Goal: Task Accomplishment & Management: Manage account settings

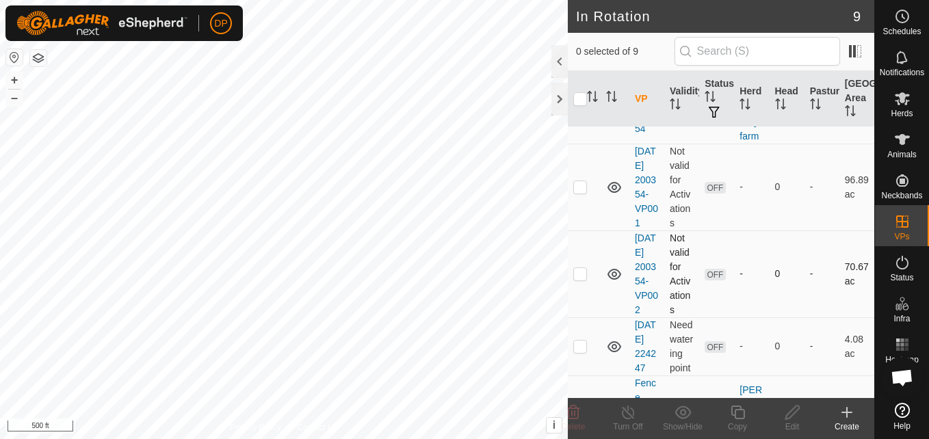
scroll to position [466, 0]
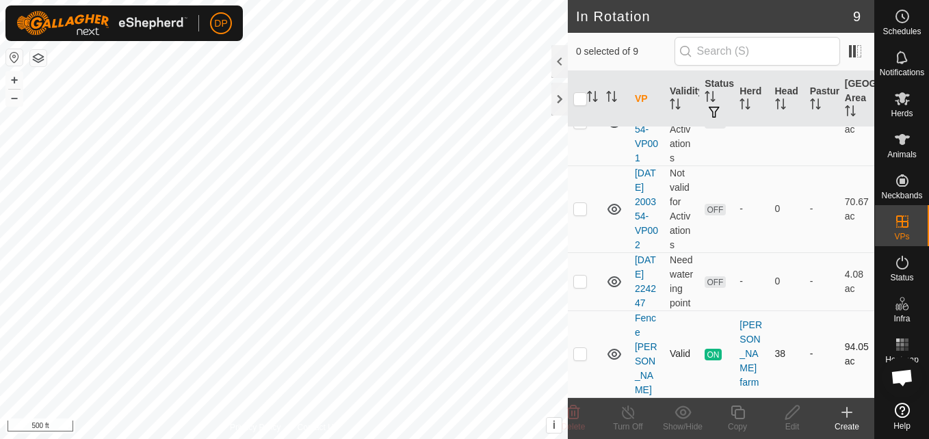
click at [614, 360] on icon at bounding box center [614, 354] width 16 height 16
click at [616, 287] on icon at bounding box center [614, 281] width 14 height 11
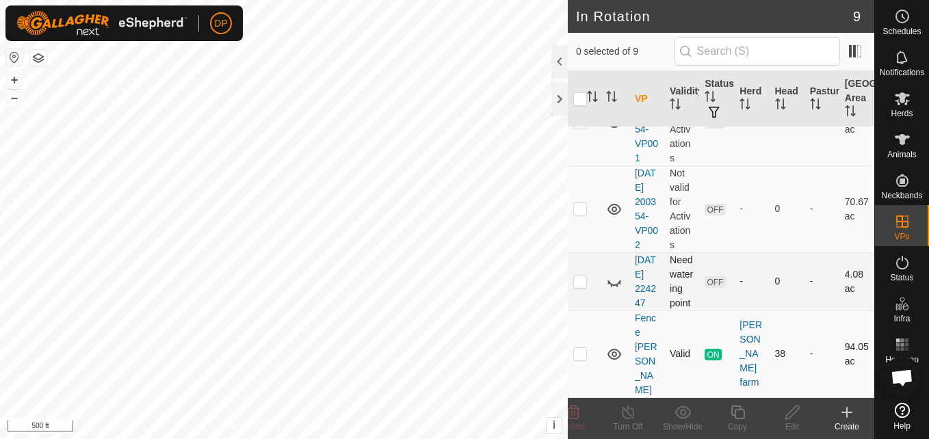
click at [616, 289] on icon at bounding box center [614, 282] width 16 height 16
click at [615, 201] on icon at bounding box center [614, 209] width 16 height 16
click at [616, 201] on icon at bounding box center [614, 209] width 16 height 16
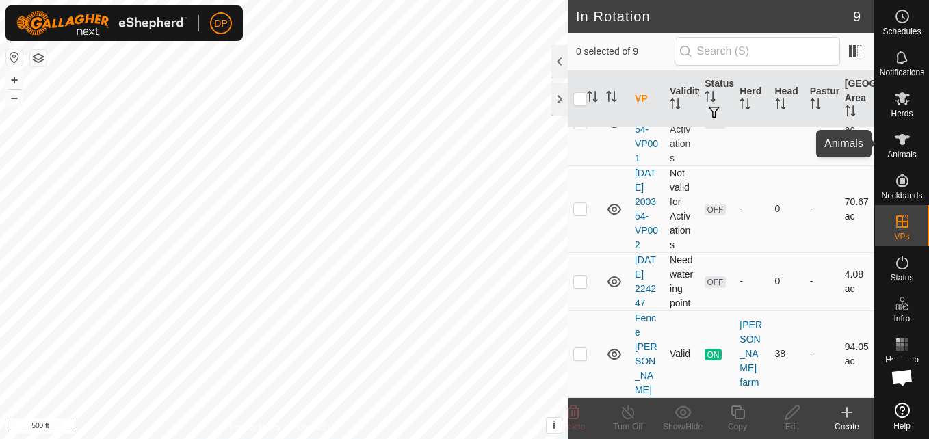
click at [897, 135] on icon at bounding box center [902, 139] width 16 height 16
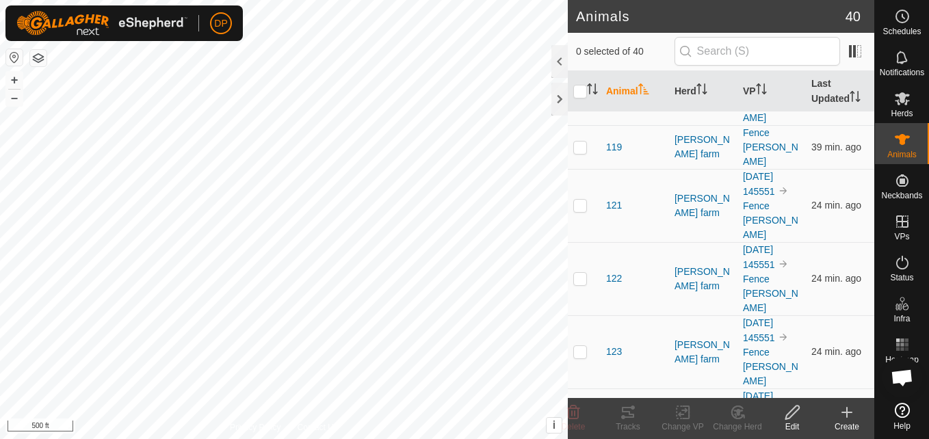
scroll to position [684, 0]
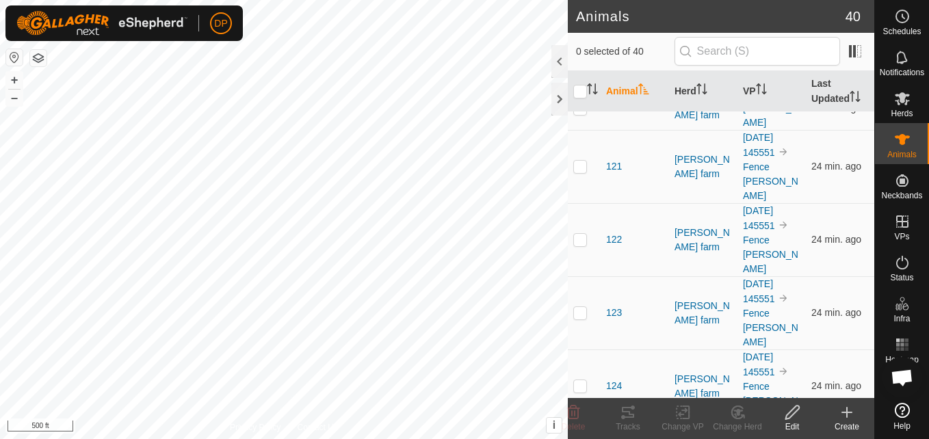
click at [632, 419] on icon at bounding box center [628, 412] width 16 height 16
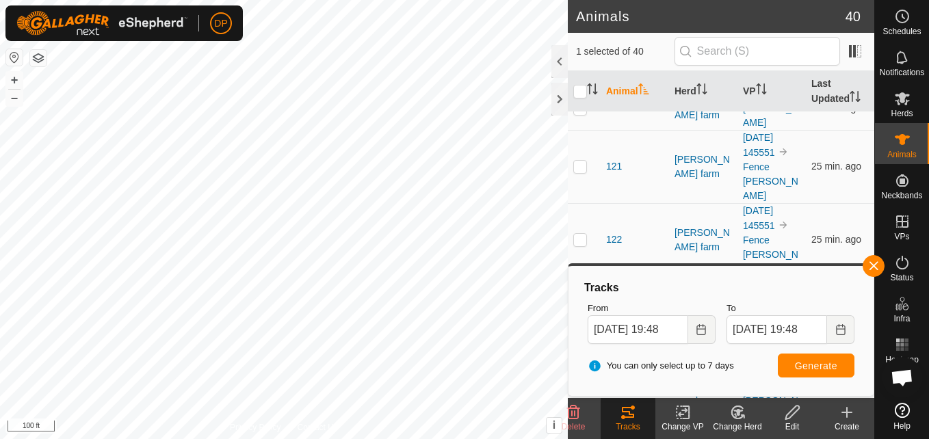
click at [532, 438] on html "DP Schedules Notifications Herds Animals Neckbands VPs Status Infra Heatmap Hel…" at bounding box center [464, 219] width 929 height 439
click at [868, 263] on button "button" at bounding box center [873, 266] width 22 height 22
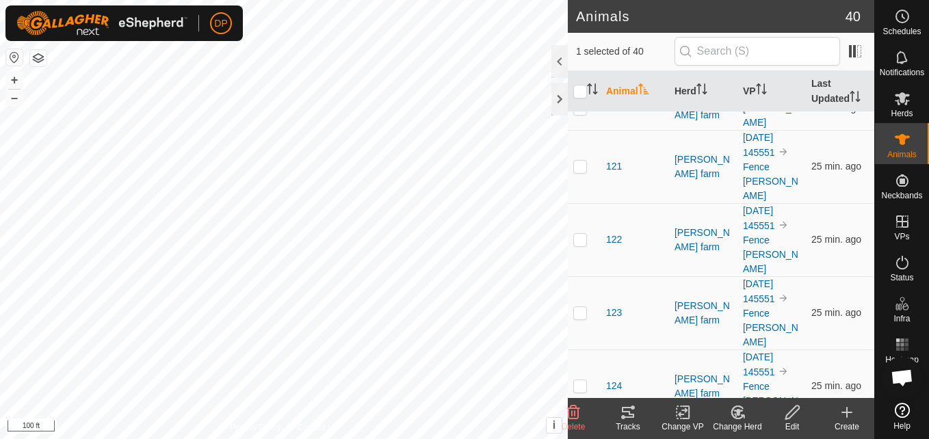
click at [900, 375] on span "Open chat" at bounding box center [901, 378] width 23 height 19
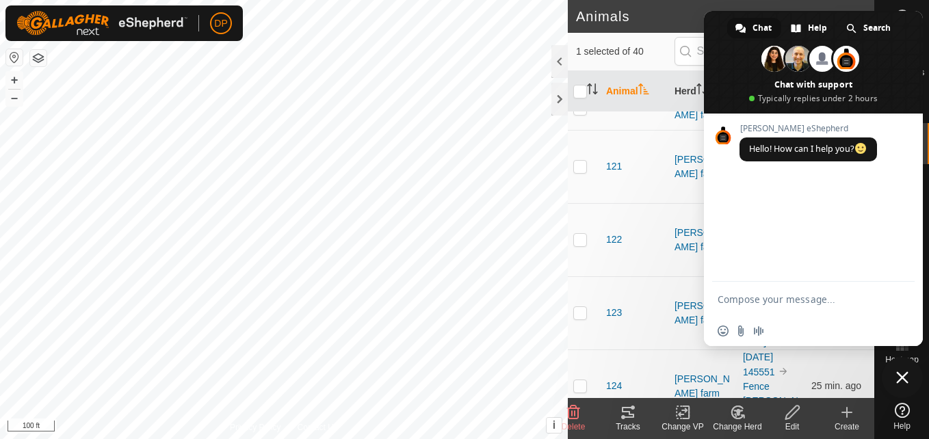
click at [899, 372] on span "Close chat" at bounding box center [902, 377] width 12 height 12
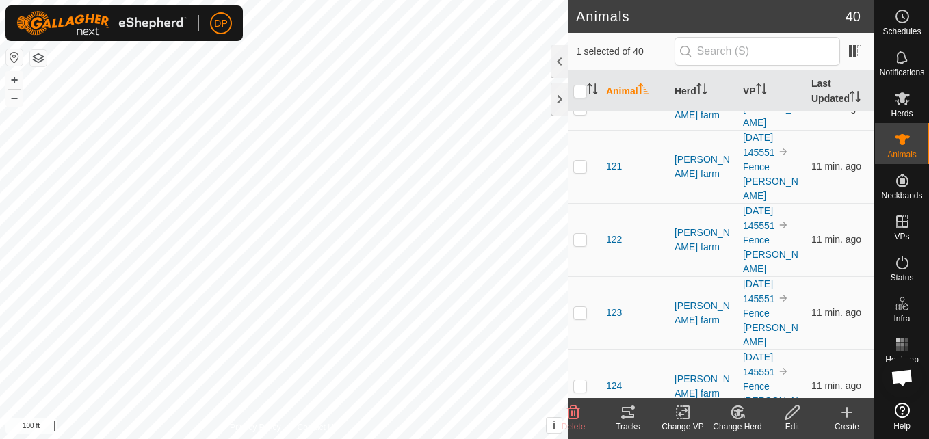
checkbox input "false"
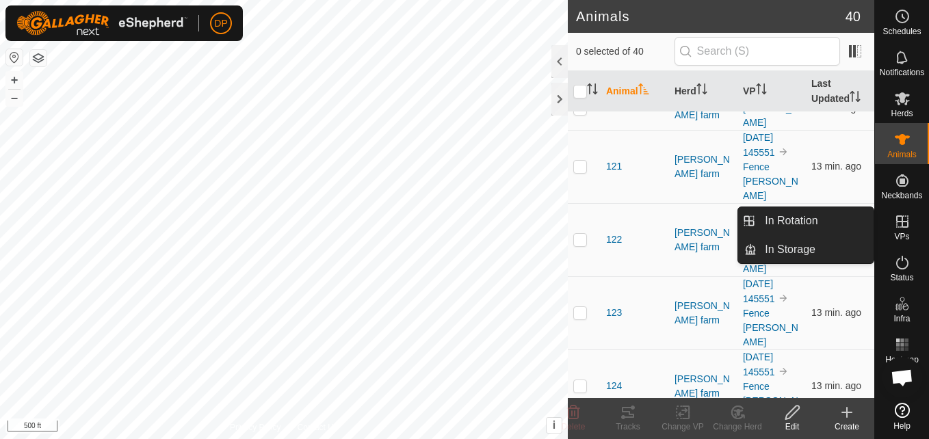
click at [897, 223] on icon at bounding box center [902, 221] width 12 height 12
click at [843, 220] on link "In Rotation" at bounding box center [814, 220] width 117 height 27
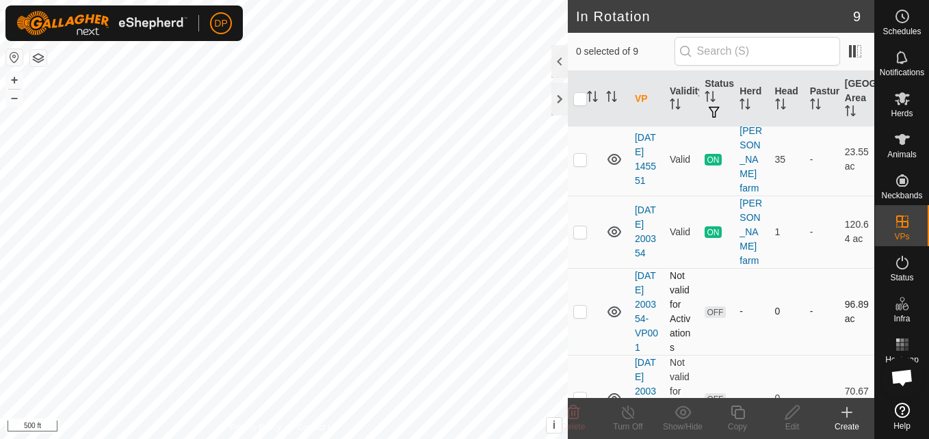
scroll to position [274, 0]
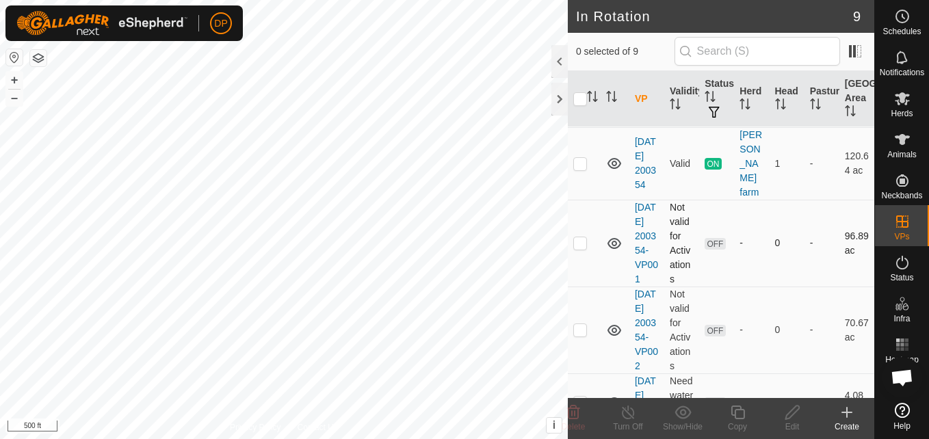
click at [579, 248] on p-checkbox at bounding box center [580, 242] width 14 height 11
click at [576, 248] on p-checkbox at bounding box center [580, 242] width 14 height 11
click at [581, 248] on p-checkbox at bounding box center [580, 242] width 14 height 11
checkbox input "false"
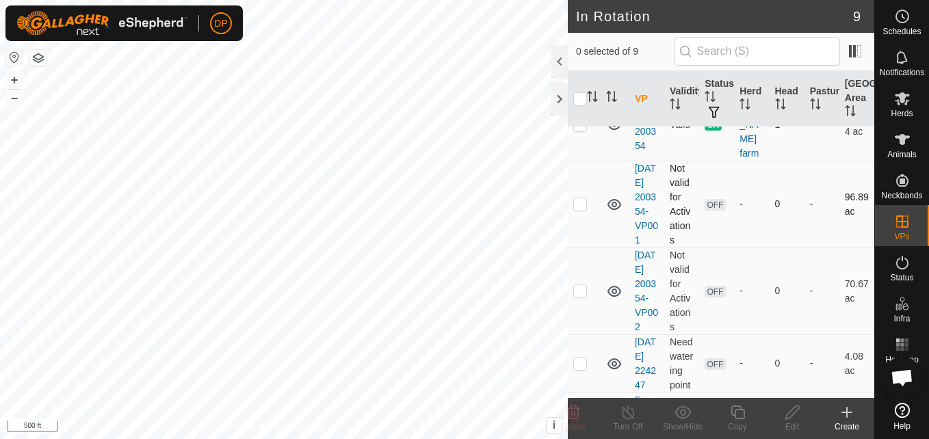
scroll to position [342, 0]
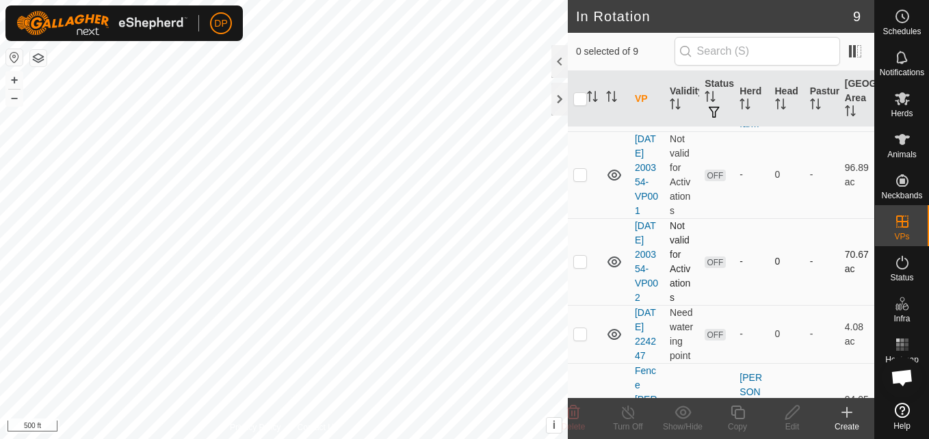
click at [578, 267] on p-checkbox at bounding box center [580, 261] width 14 height 11
checkbox input "false"
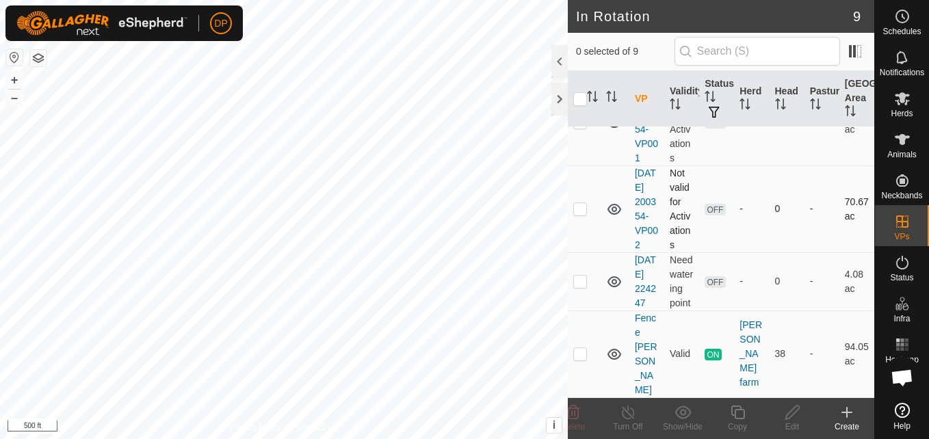
scroll to position [466, 0]
click at [577, 287] on p-checkbox at bounding box center [580, 281] width 14 height 11
checkbox input "false"
click at [577, 359] on p-checkbox at bounding box center [580, 353] width 14 height 11
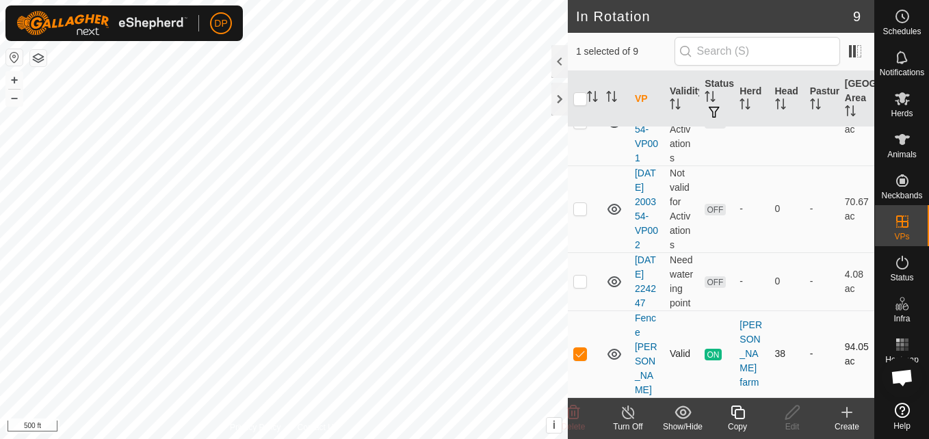
click at [583, 359] on p-checkbox at bounding box center [580, 353] width 14 height 11
checkbox input "false"
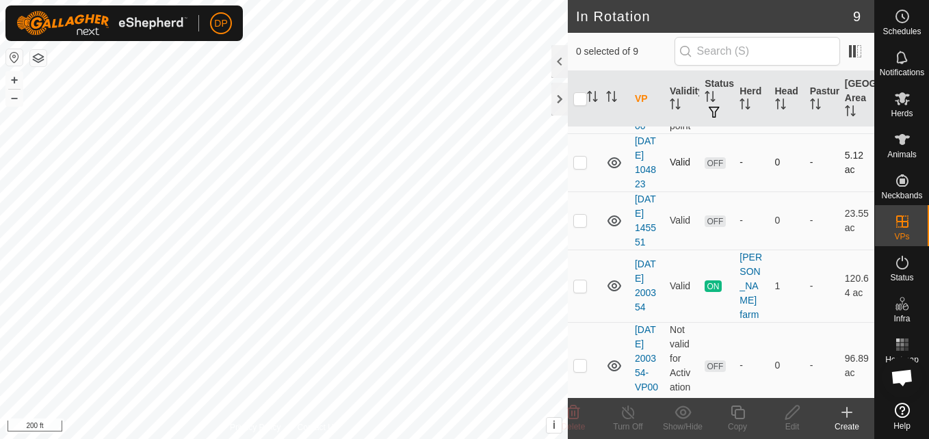
scroll to position [205, 0]
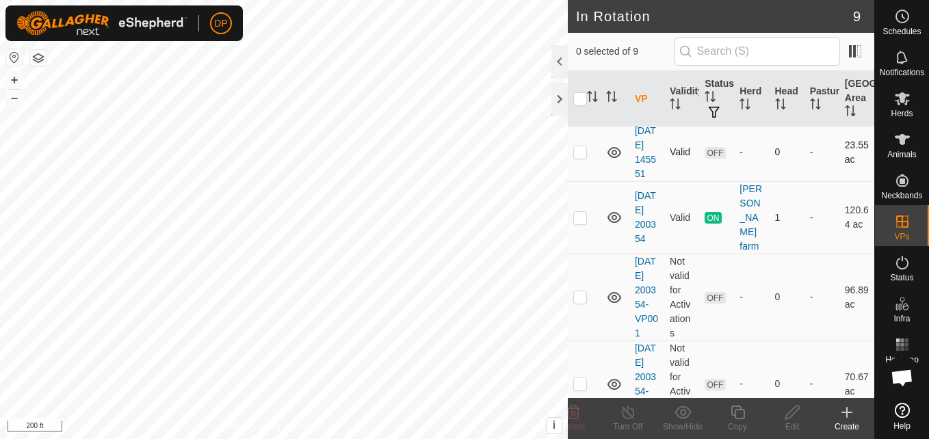
click at [577, 157] on p-checkbox at bounding box center [580, 151] width 14 height 11
checkbox input "false"
click at [581, 302] on p-checkbox at bounding box center [580, 296] width 14 height 11
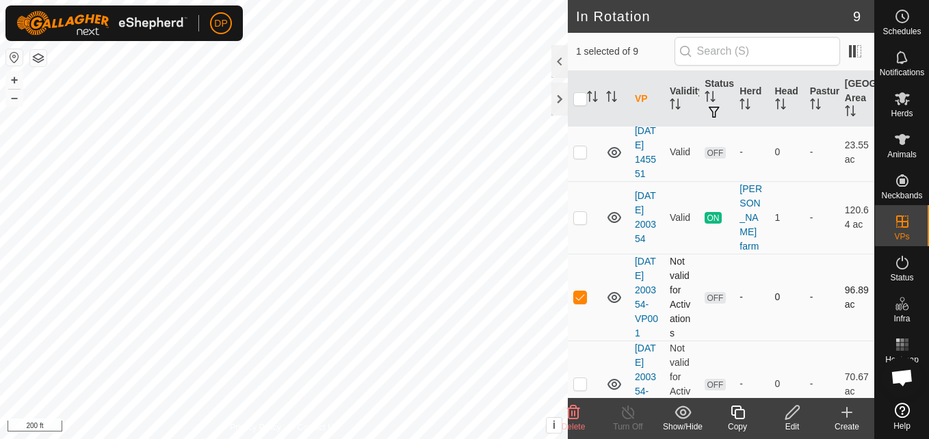
checkbox input "false"
click at [576, 157] on p-checkbox at bounding box center [580, 151] width 14 height 11
click at [579, 157] on p-checkbox at bounding box center [580, 151] width 14 height 11
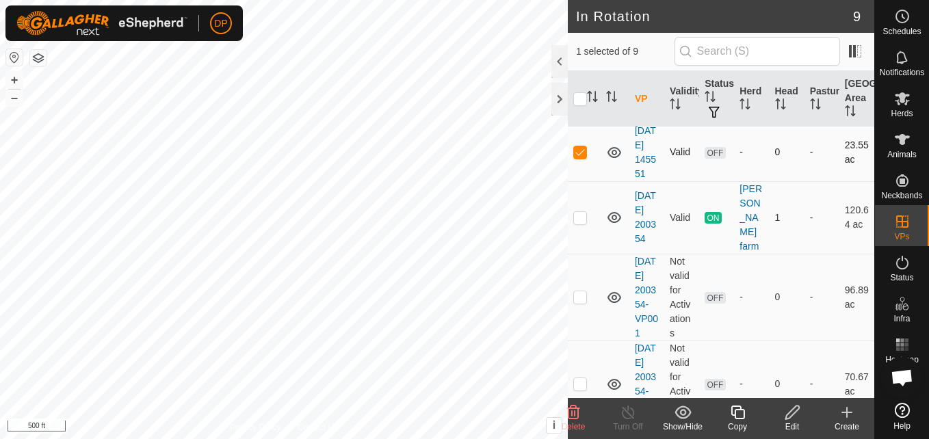
checkbox input "false"
click at [560, 98] on div at bounding box center [559, 99] width 16 height 33
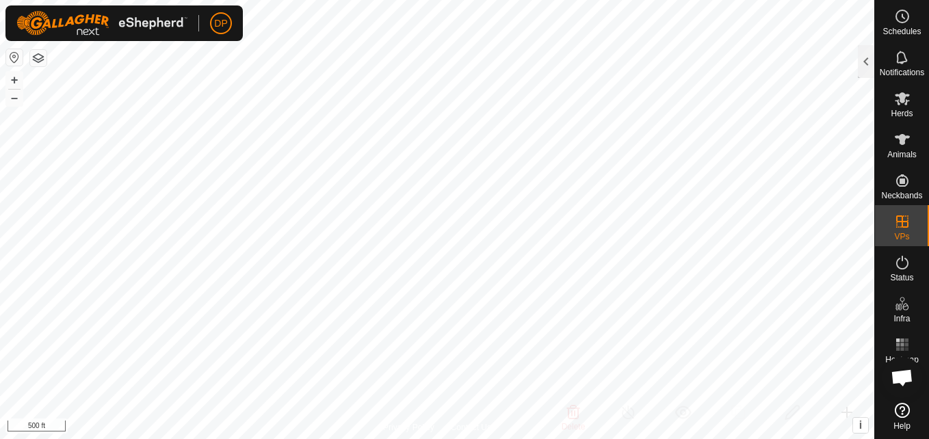
scroll to position [512, 0]
